Goal: Task Accomplishment & Management: Use online tool/utility

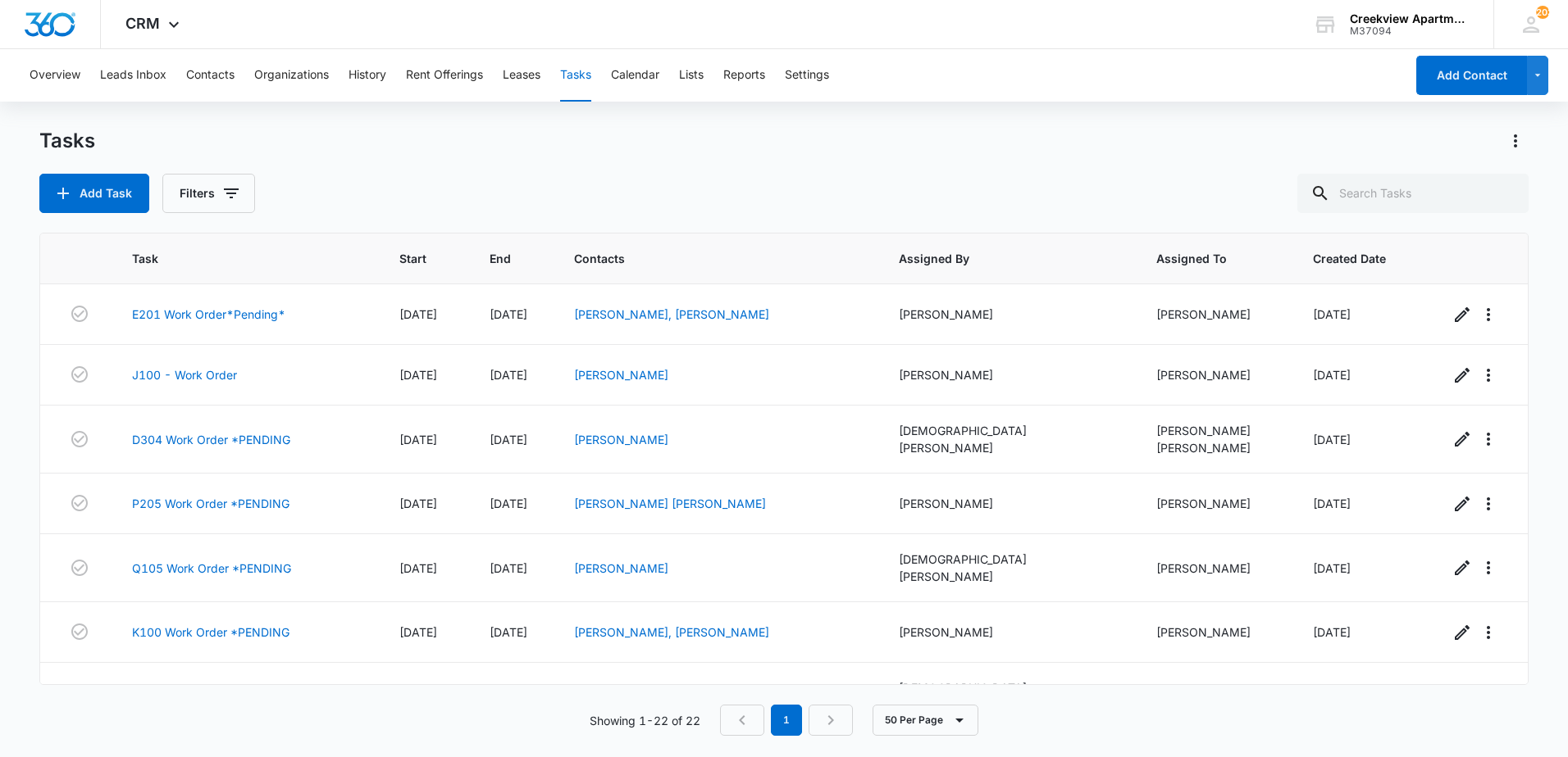
scroll to position [956, 0]
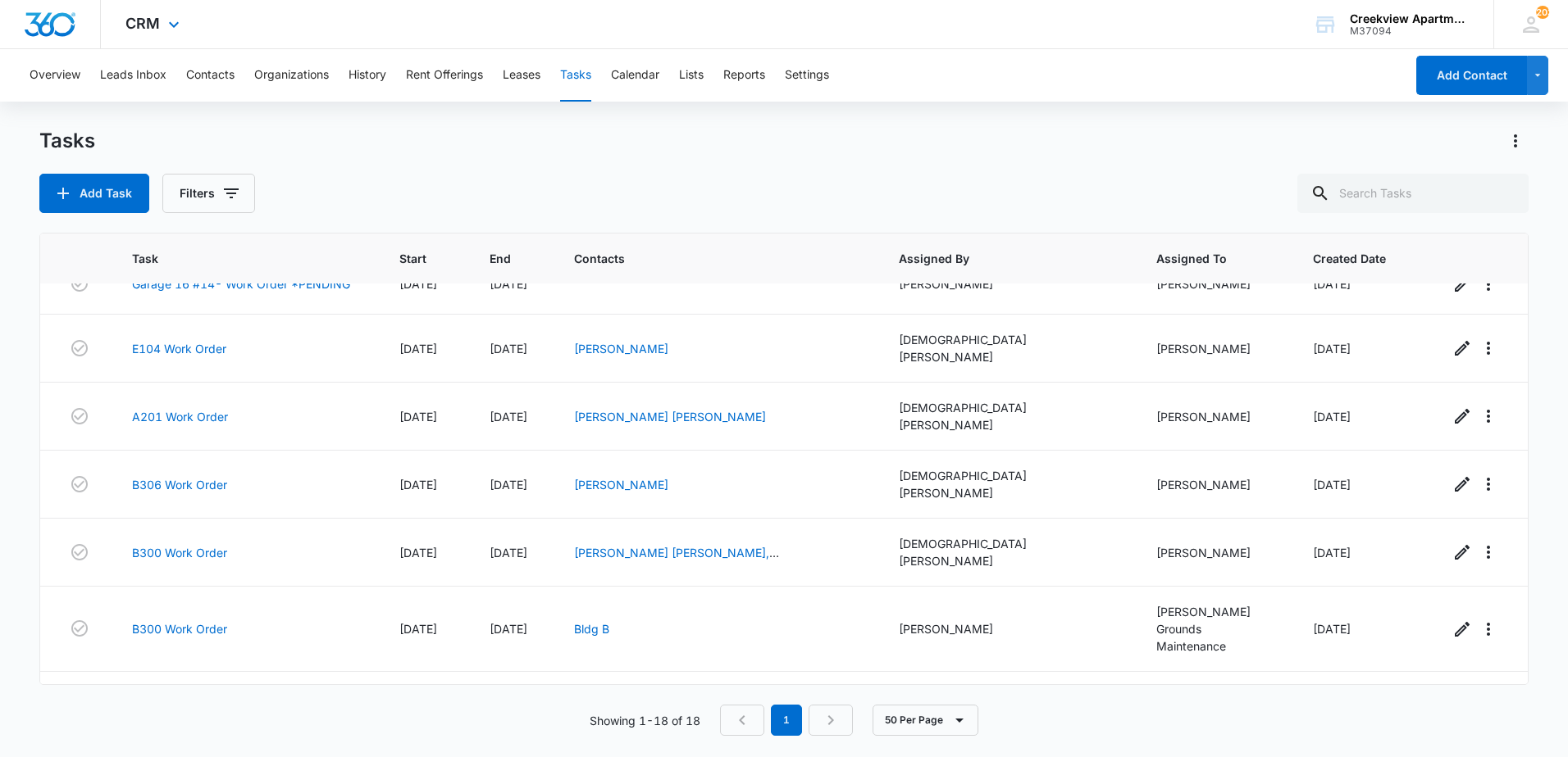
scroll to position [631, 0]
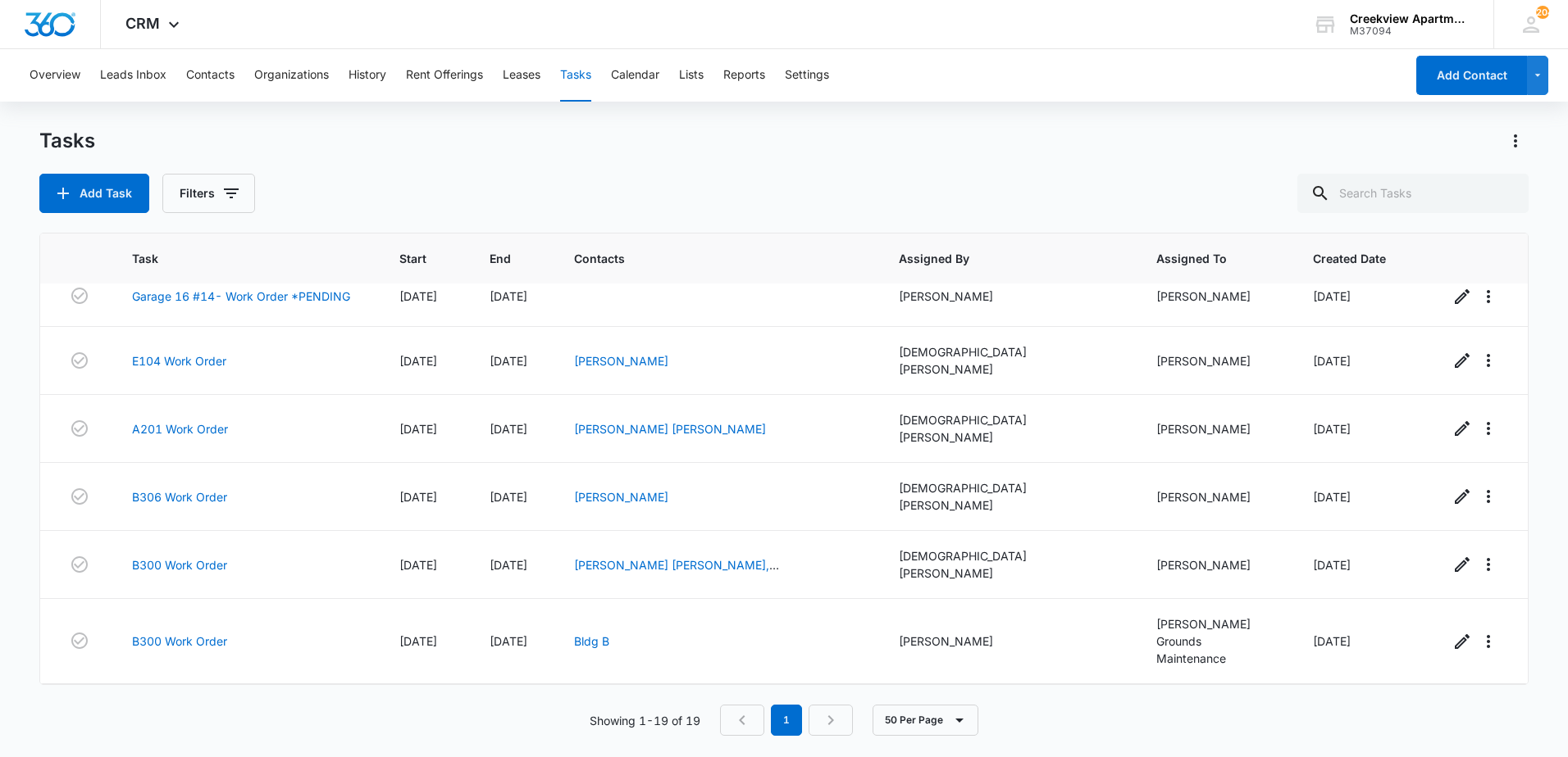
scroll to position [774, 0]
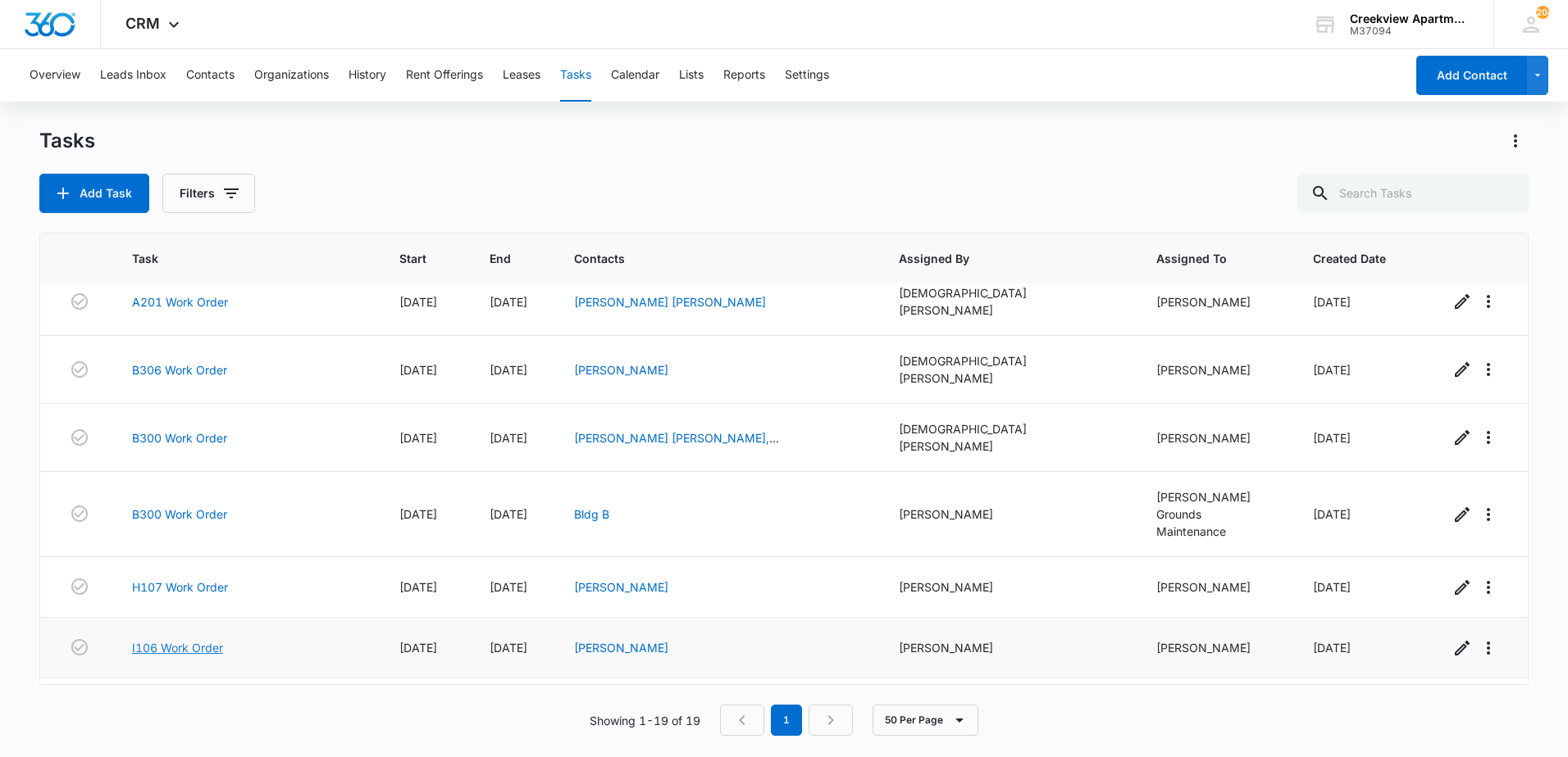
click at [156, 639] on link "I106 Work Order" at bounding box center [178, 647] width 91 height 17
